Goal: Task Accomplishment & Management: Use online tool/utility

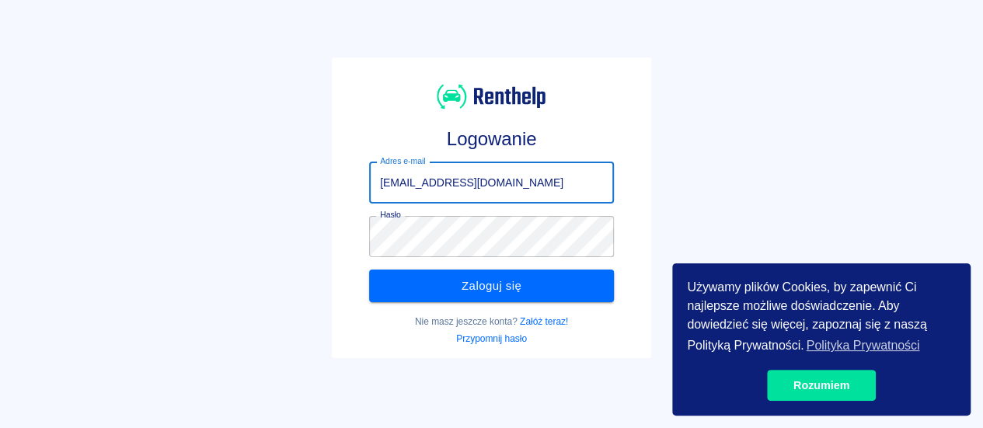
click at [410, 279] on button "Zaloguj się" at bounding box center [491, 286] width 245 height 33
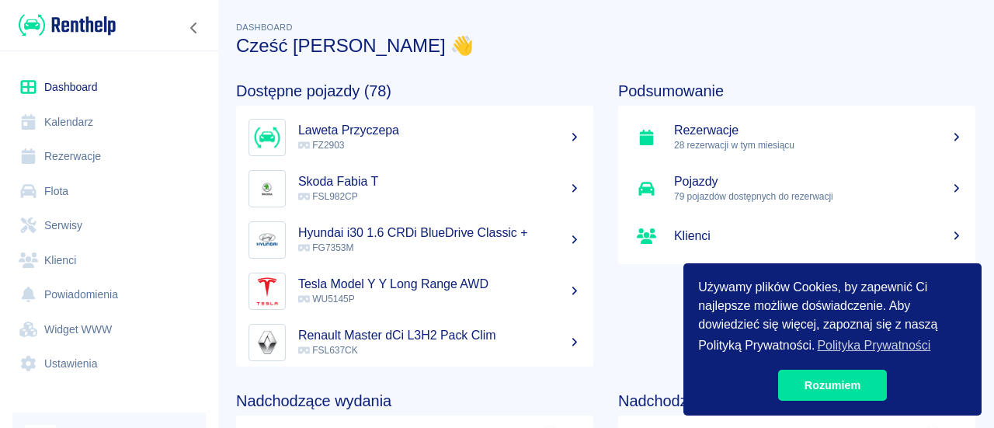
click at [89, 135] on link "Kalendarz" at bounding box center [108, 122] width 193 height 35
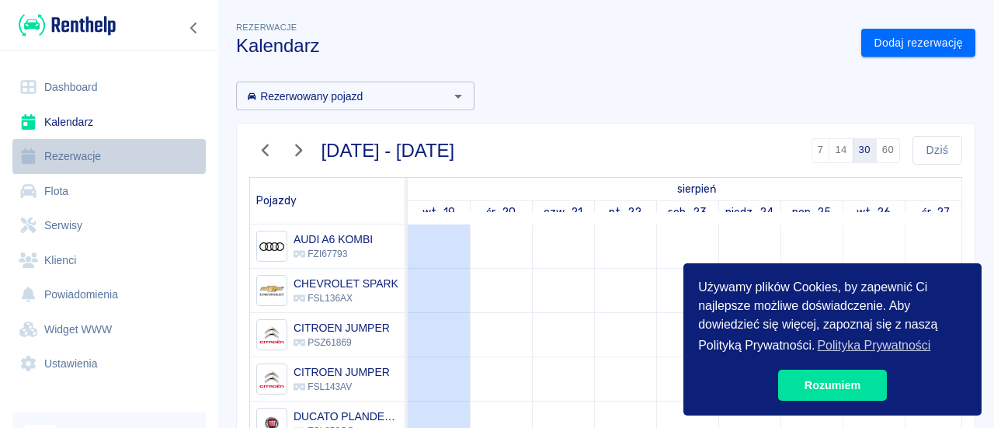
click at [89, 141] on link "Rezerwacje" at bounding box center [108, 156] width 193 height 35
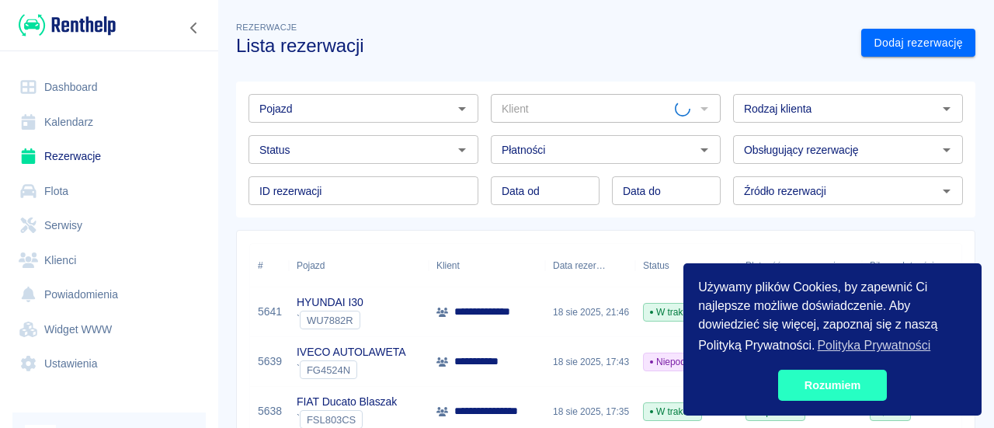
click at [865, 385] on link "Rozumiem" at bounding box center [832, 385] width 109 height 31
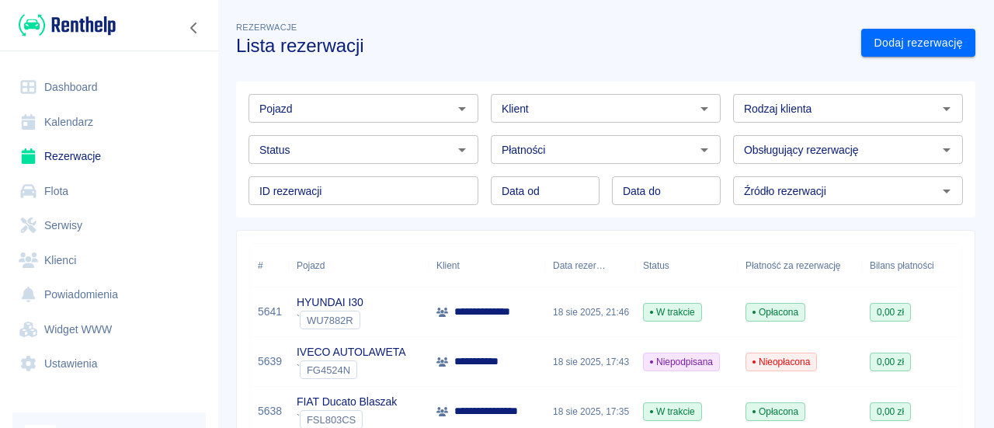
click at [480, 130] on div "Płatności Płatności" at bounding box center [600, 143] width 242 height 41
click at [485, 127] on div "Płatności Płatności" at bounding box center [600, 143] width 242 height 41
click at [481, 170] on div "Data od Data od Data do Data do" at bounding box center [600, 184] width 242 height 41
click at [474, 130] on div "Status Status" at bounding box center [357, 143] width 242 height 41
click at [143, 190] on link "Flota" at bounding box center [108, 191] width 193 height 35
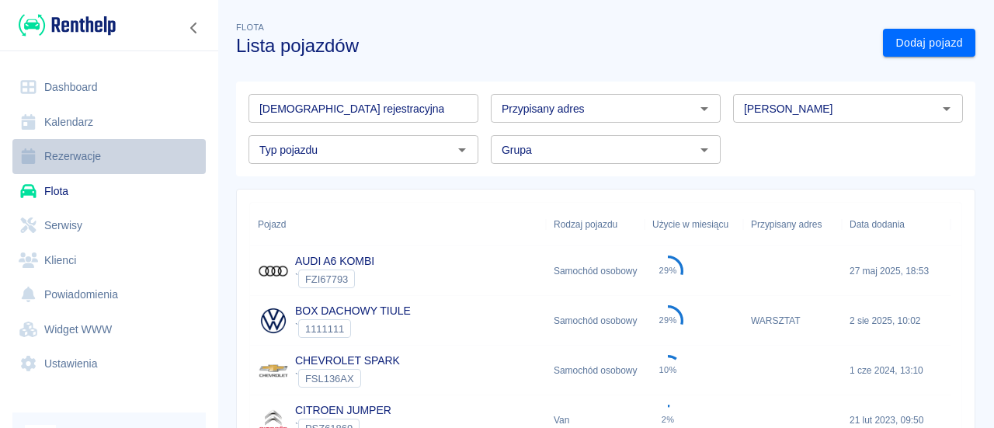
click at [140, 150] on link "Rezerwacje" at bounding box center [108, 156] width 193 height 35
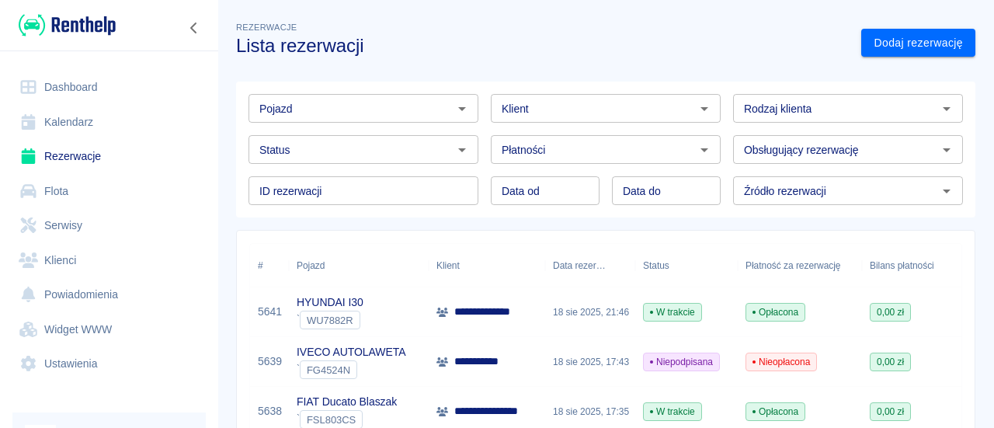
click at [315, 100] on input "Pojazd" at bounding box center [350, 108] width 195 height 19
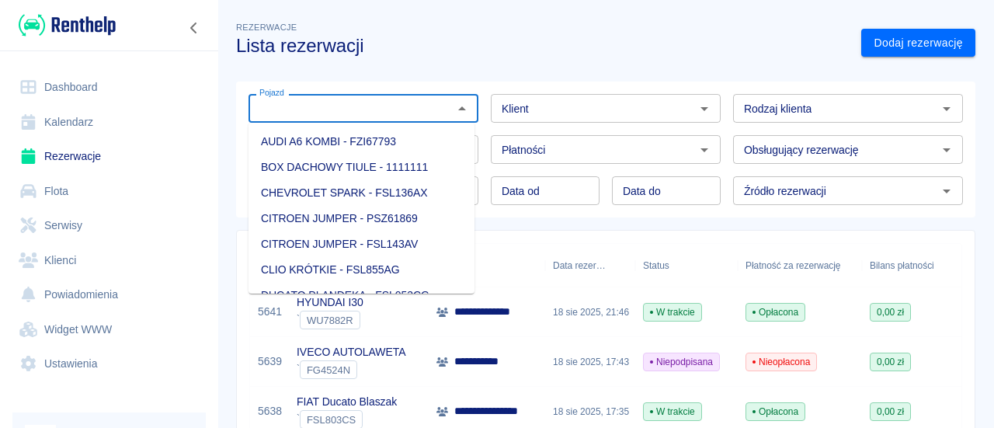
click at [62, 185] on link "Flota" at bounding box center [108, 191] width 193 height 35
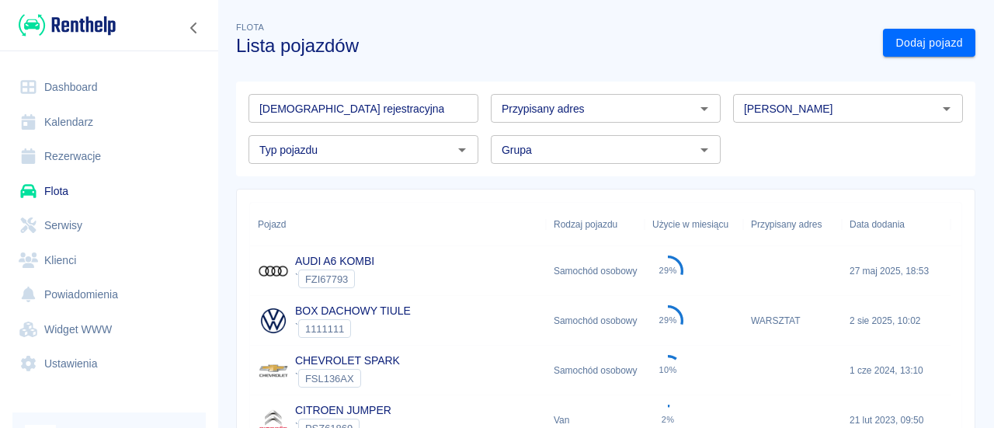
click at [741, 110] on input "[PERSON_NAME]" at bounding box center [835, 108] width 195 height 19
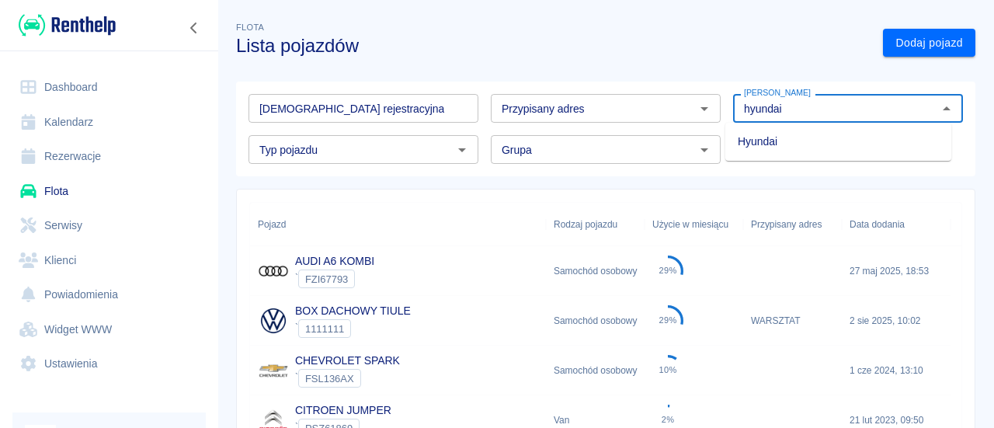
click at [772, 150] on li "Hyundai" at bounding box center [839, 142] width 226 height 26
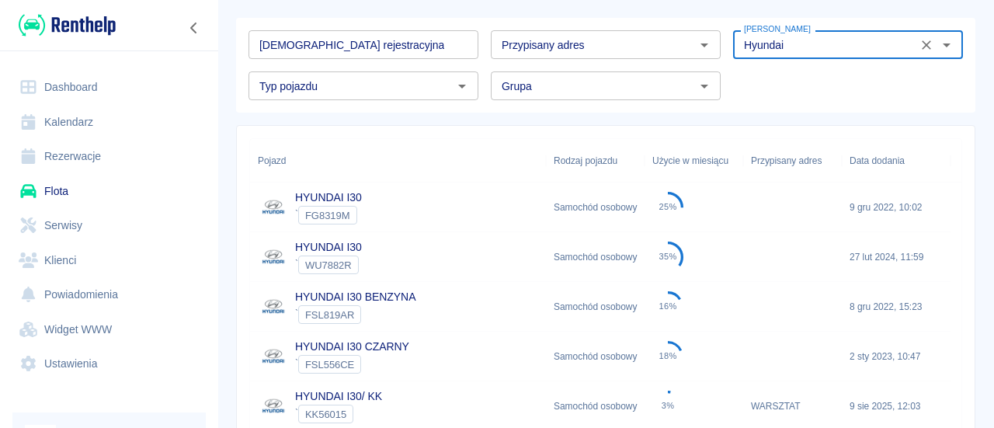
scroll to position [78, 0]
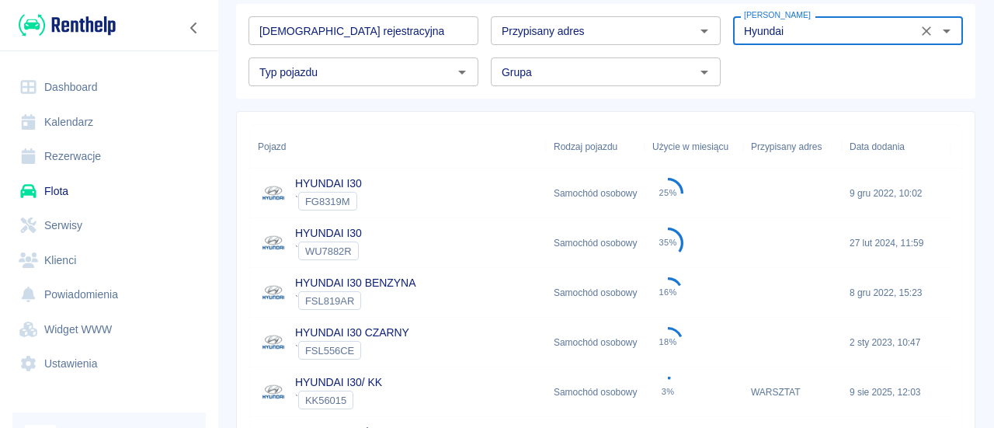
type input "Hyundai"
click at [379, 255] on div "HYUNDAI I30 ` WU7882R" at bounding box center [398, 243] width 296 height 50
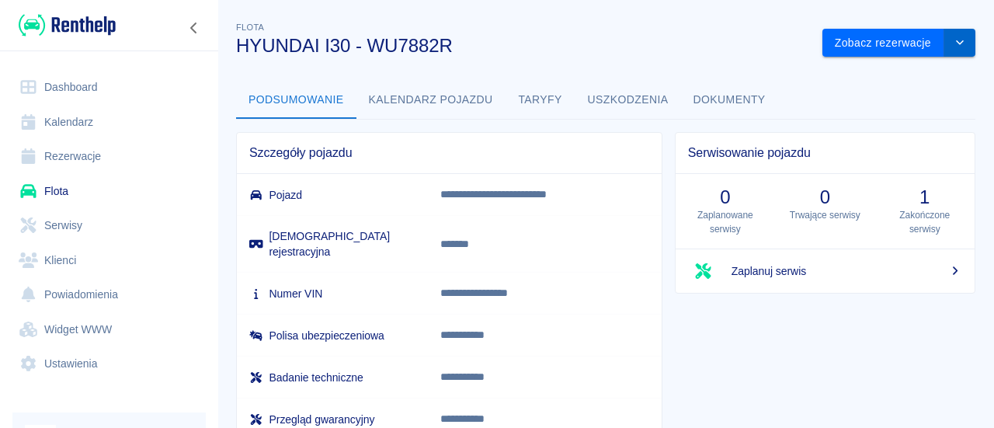
click at [954, 40] on icon "drop-down" at bounding box center [960, 42] width 12 height 10
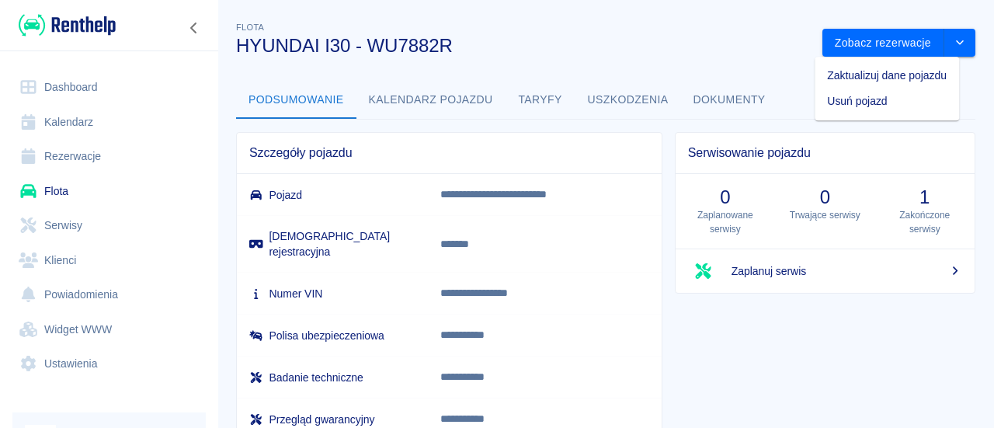
click at [859, 80] on li "Zaktualizuj dane pojazdu" at bounding box center [887, 76] width 144 height 26
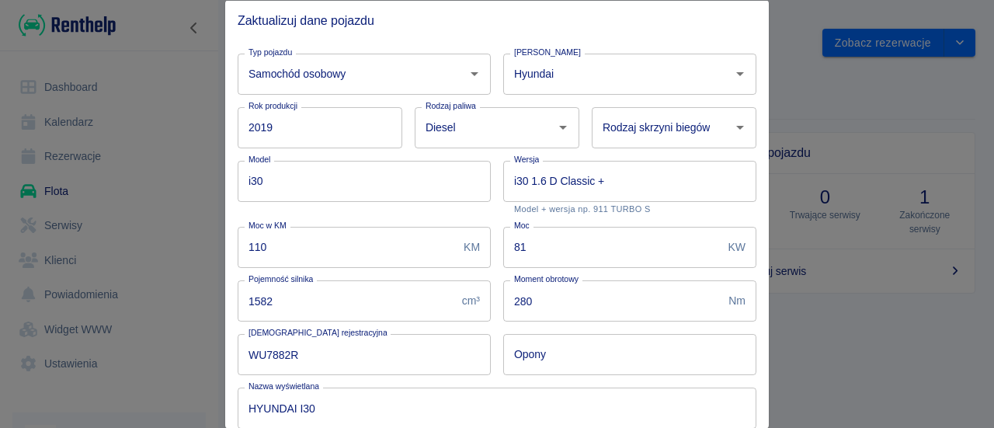
click at [838, 128] on div at bounding box center [497, 214] width 994 height 428
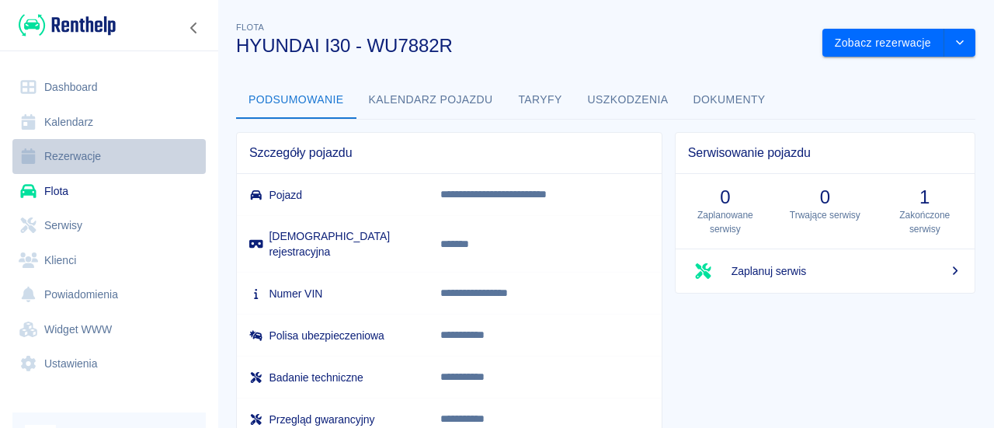
click at [95, 155] on link "Rezerwacje" at bounding box center [108, 156] width 193 height 35
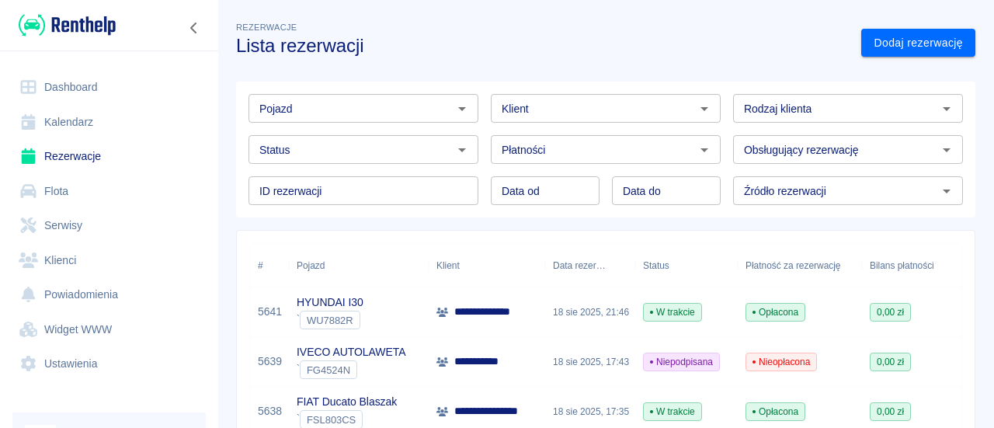
click at [89, 187] on link "Flota" at bounding box center [108, 191] width 193 height 35
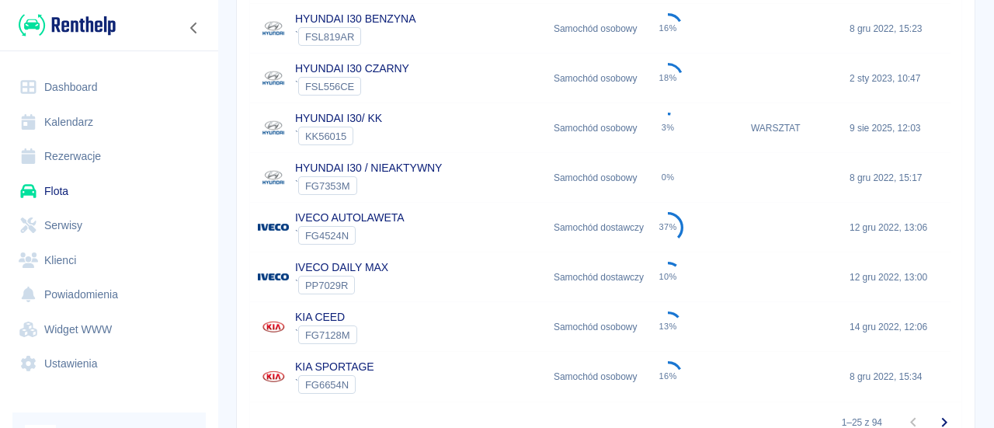
scroll to position [1165, 0]
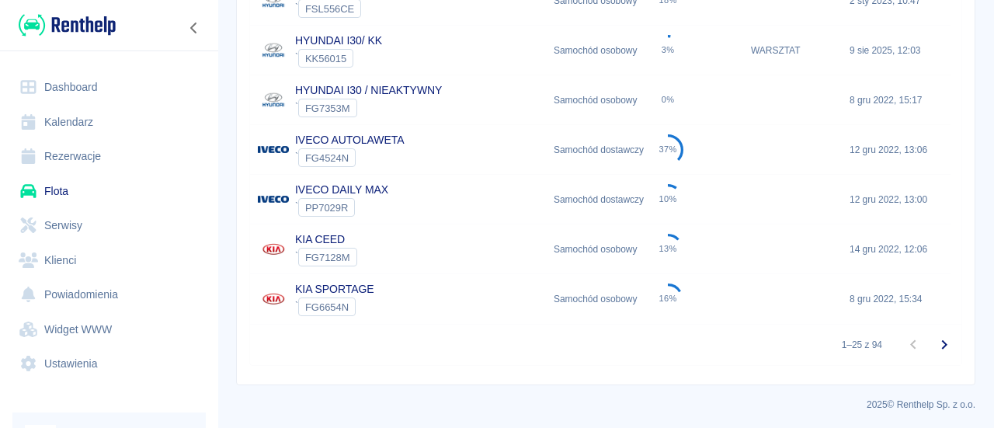
click at [113, 165] on link "Rezerwacje" at bounding box center [108, 156] width 193 height 35
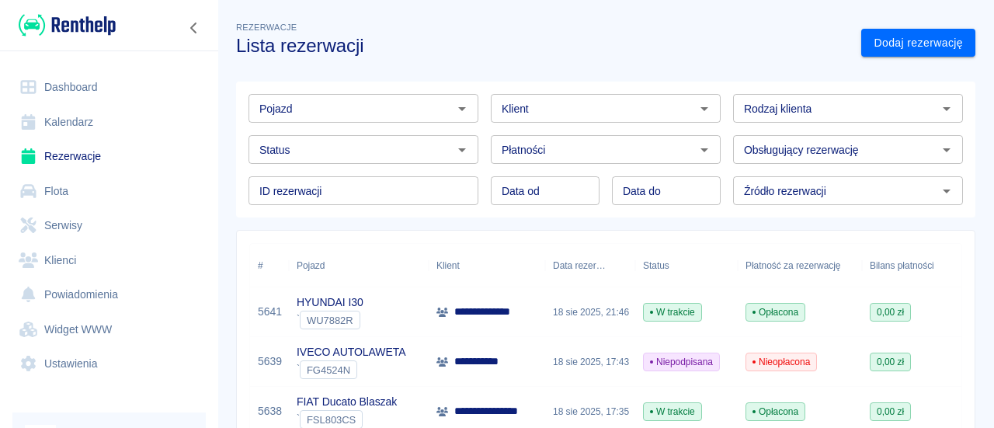
click at [484, 127] on div "Płatności Płatności" at bounding box center [600, 143] width 242 height 41
click at [479, 89] on div "Klient Klient" at bounding box center [600, 102] width 242 height 41
click at [483, 129] on div "Płatności Płatności" at bounding box center [600, 143] width 242 height 41
click at [480, 150] on div "Płatności Płatności" at bounding box center [600, 143] width 242 height 41
click at [482, 113] on div "Klient Klient" at bounding box center [600, 102] width 242 height 41
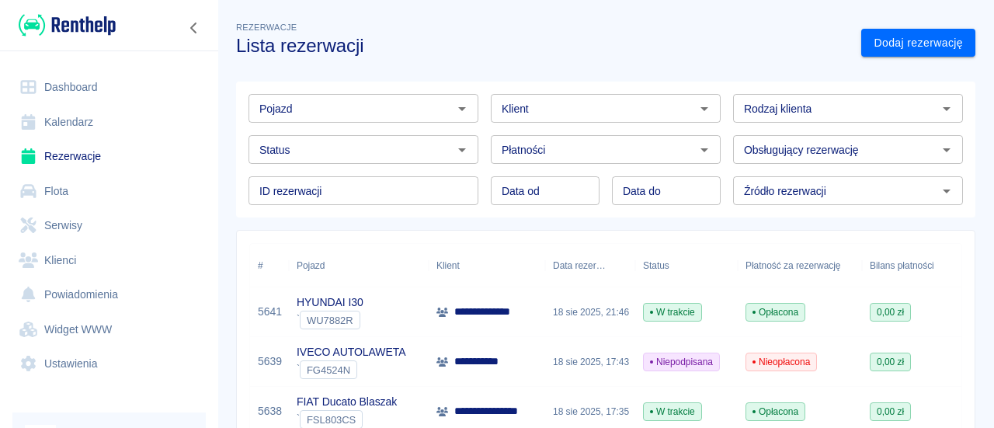
click at [479, 148] on div "Płatności Płatności" at bounding box center [600, 143] width 242 height 41
click at [479, 112] on div "Klient Klient" at bounding box center [600, 102] width 242 height 41
click at [481, 155] on div "Płatności Płatności" at bounding box center [600, 143] width 242 height 41
click at [482, 189] on div "Data od Data od Data do Data do" at bounding box center [600, 184] width 242 height 41
drag, startPoint x: 482, startPoint y: 148, endPoint x: 482, endPoint y: 136, distance: 12.4
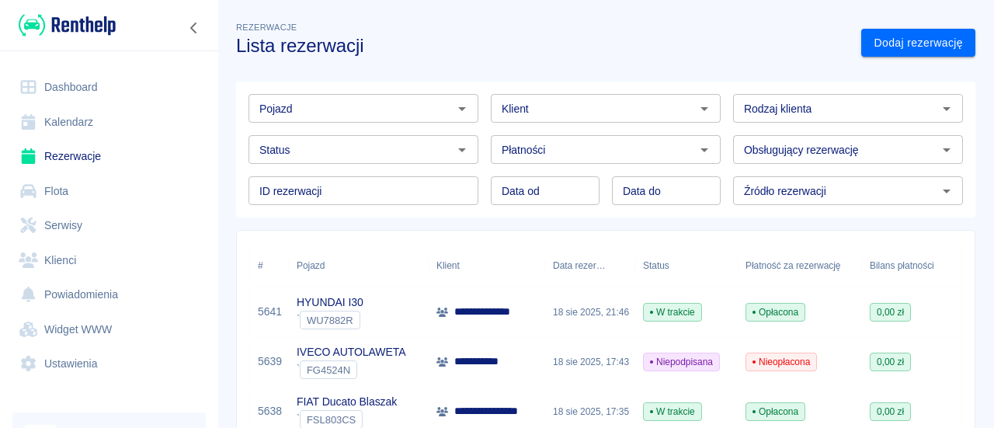
click at [482, 144] on div "Płatności Płatności" at bounding box center [600, 143] width 242 height 41
click at [481, 125] on div "Płatności Płatności" at bounding box center [600, 143] width 242 height 41
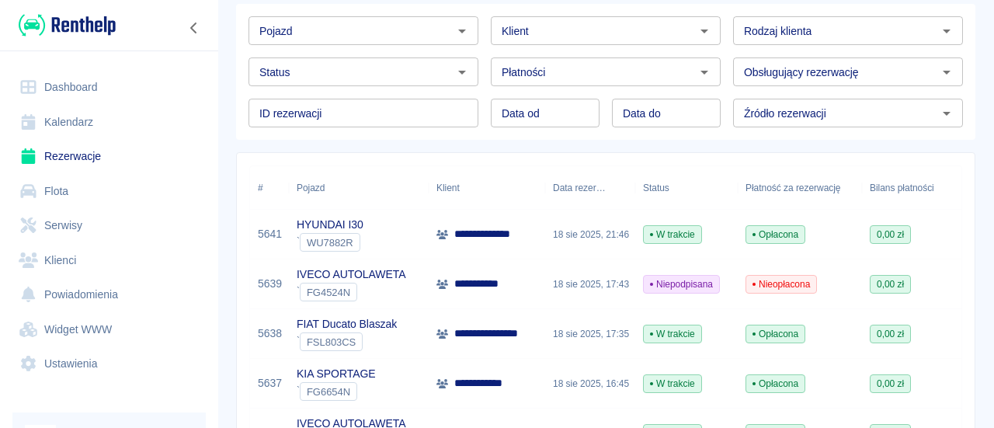
click at [596, 98] on div "Data od Data od Data do Data do" at bounding box center [600, 106] width 242 height 41
click at [594, 55] on div "Płatności Płatności" at bounding box center [600, 65] width 242 height 41
click at [601, 95] on div "Data od Data od Data do Data do" at bounding box center [600, 106] width 242 height 41
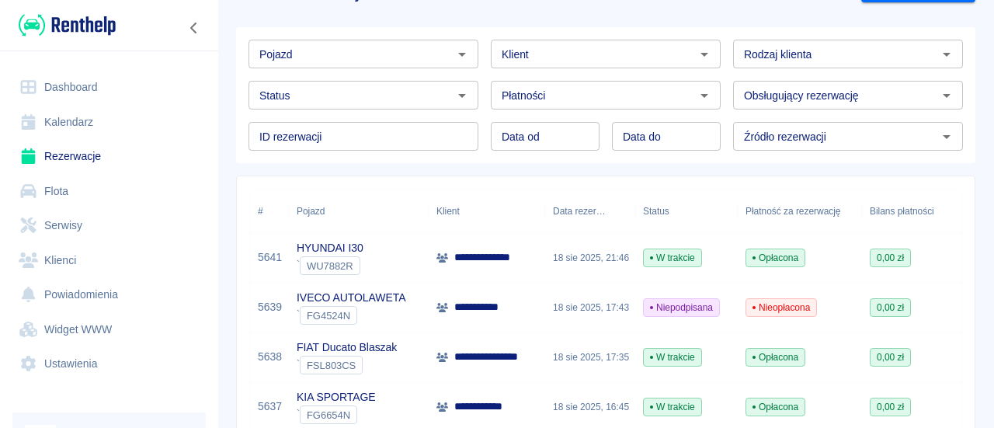
scroll to position [0, 0]
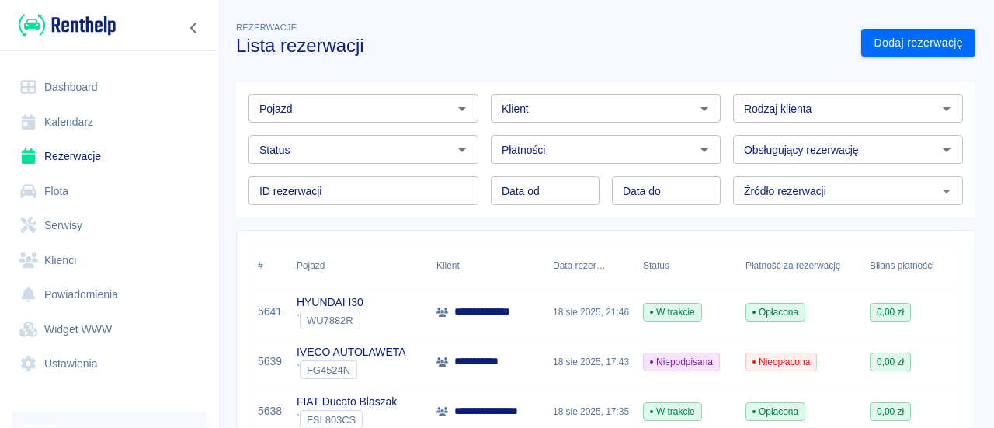
click at [334, 119] on div "Pojazd" at bounding box center [364, 108] width 230 height 29
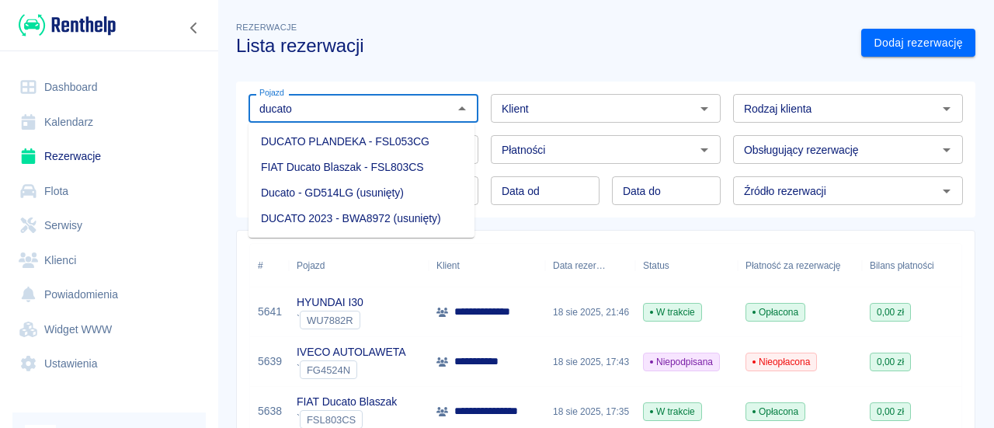
click at [349, 164] on li "FIAT Ducato Blaszak - FSL803CS" at bounding box center [362, 168] width 226 height 26
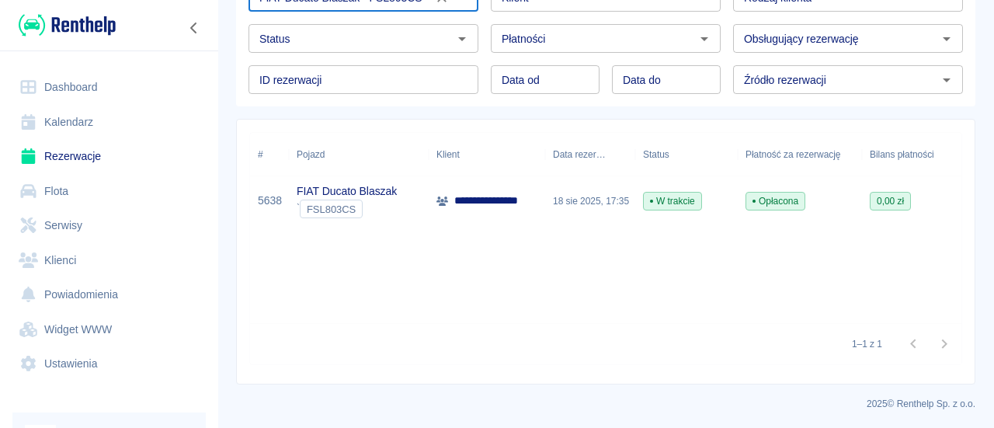
scroll to position [112, 0]
type input "FIAT Ducato Blaszak - FSL803CS"
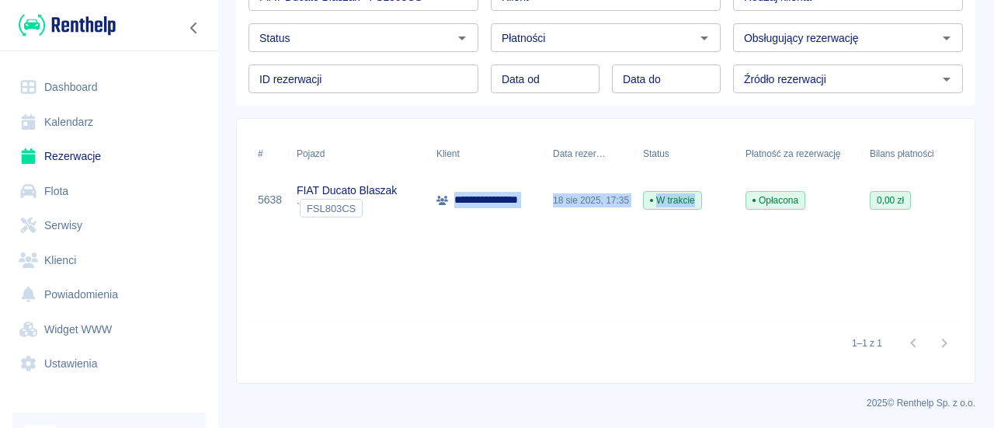
drag, startPoint x: 756, startPoint y: 193, endPoint x: 469, endPoint y: 245, distance: 291.2
click at [380, 214] on div "**********" at bounding box center [778, 201] width 1057 height 50
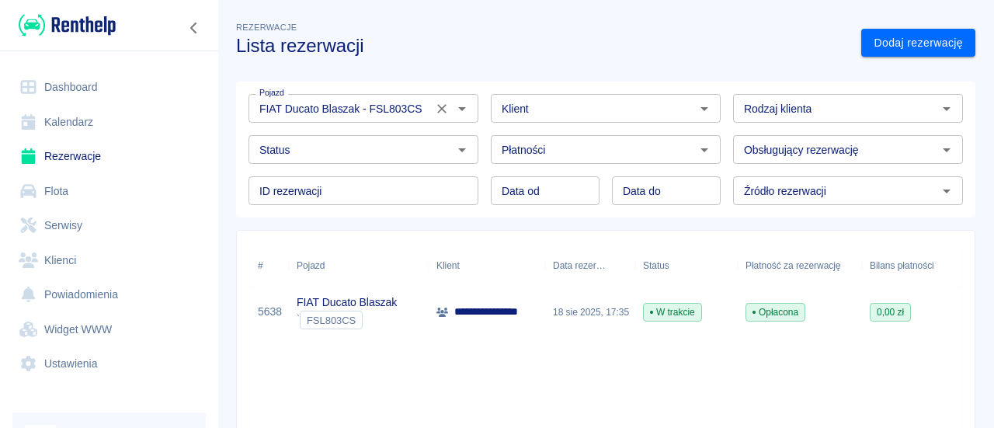
drag, startPoint x: 440, startPoint y: 108, endPoint x: 432, endPoint y: 110, distance: 8.9
click at [440, 108] on icon "Wyczyść" at bounding box center [442, 109] width 16 height 16
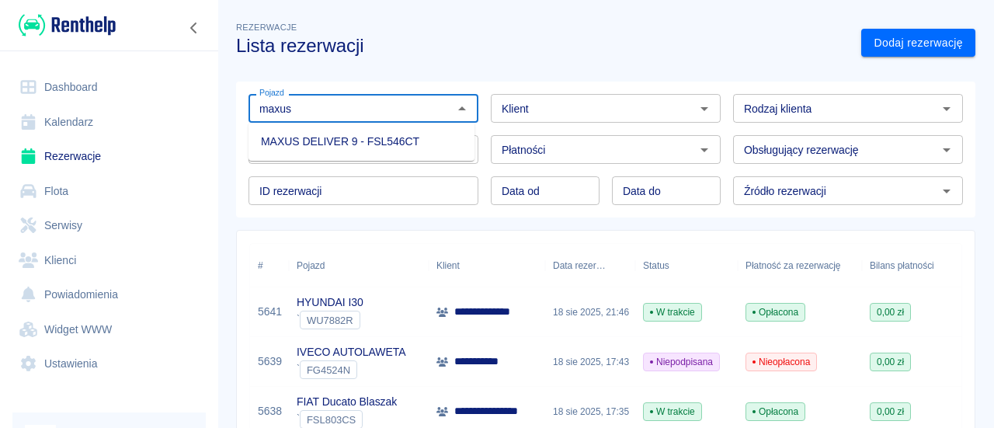
type input "maxus"
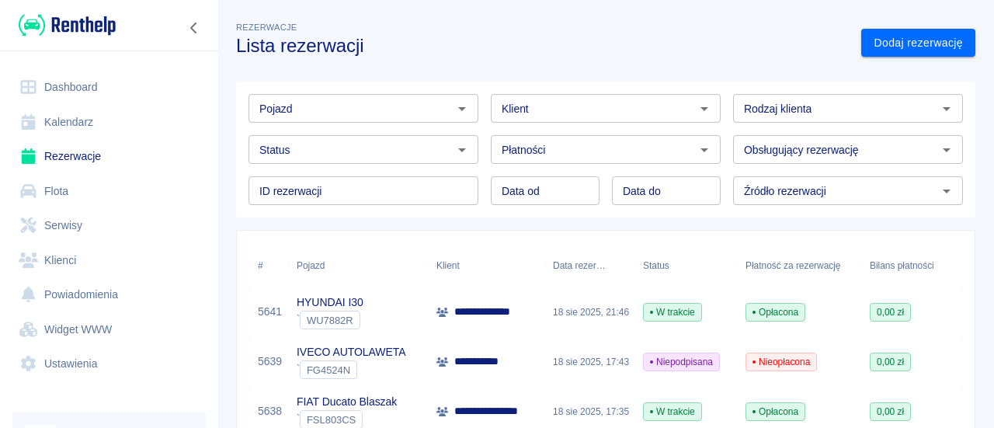
click at [594, 80] on div "Pojazd Pojazd Klient Klient Rodzaj klienta Rodzaj klienta Status Status Płatnoś…" at bounding box center [600, 143] width 752 height 148
click at [593, 131] on div "Płatności Płatności" at bounding box center [600, 143] width 242 height 41
click at [597, 81] on div "Pojazd Pojazd Klient Klient Rodzaj klienta Rodzaj klienta Status Status Płatnoś…" at bounding box center [600, 143] width 752 height 148
click at [604, 131] on div "Płatności Płatności" at bounding box center [600, 143] width 242 height 41
click at [601, 90] on div "Klient Klient" at bounding box center [600, 102] width 242 height 41
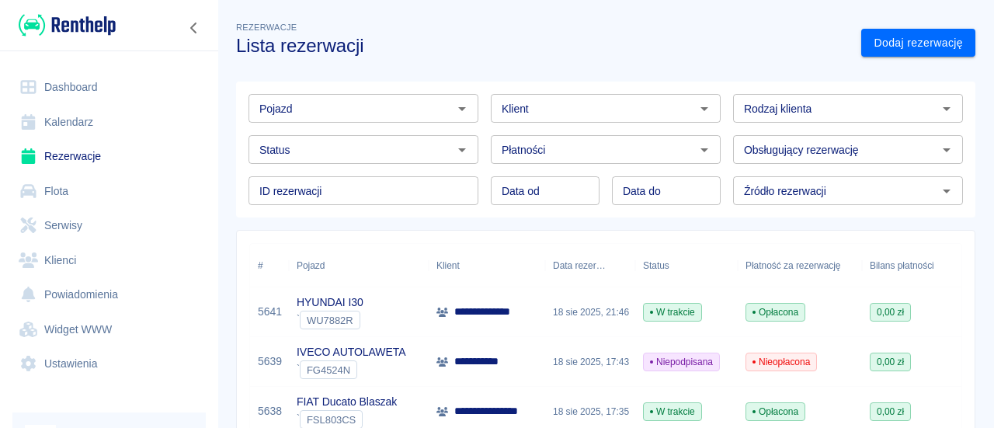
click at [479, 127] on div "Płatności Płatności" at bounding box center [600, 143] width 242 height 41
click at [480, 103] on div "Klient Klient" at bounding box center [600, 102] width 242 height 41
click at [569, 133] on div "Płatności Płatności" at bounding box center [600, 143] width 242 height 41
